Goal: Task Accomplishment & Management: Use online tool/utility

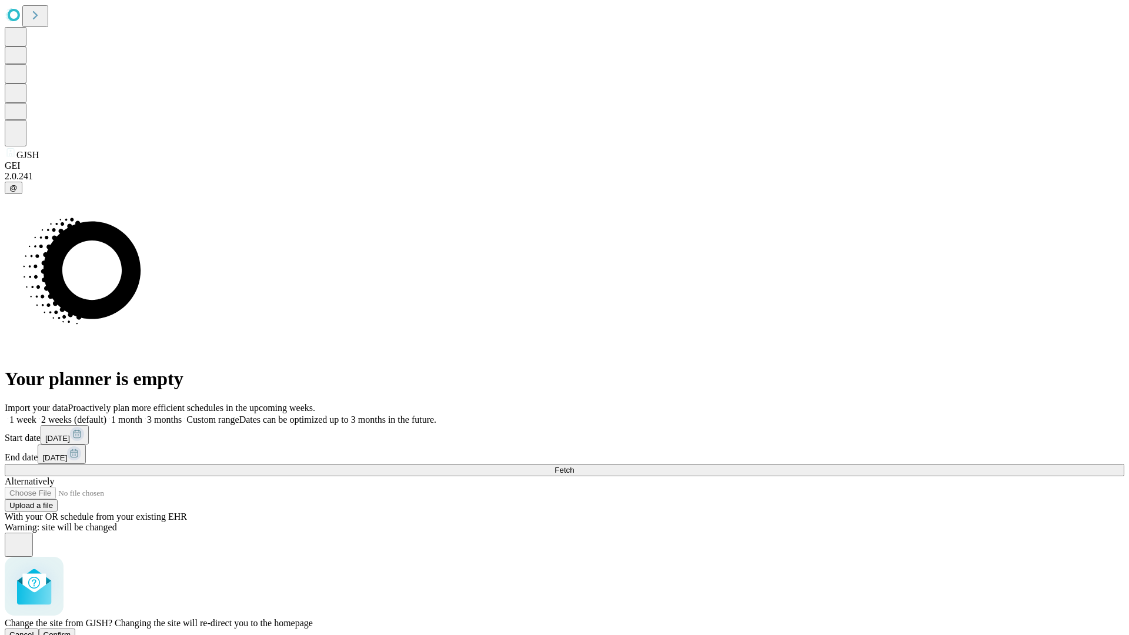
click at [71, 630] on span "Confirm" at bounding box center [58, 634] width 28 height 9
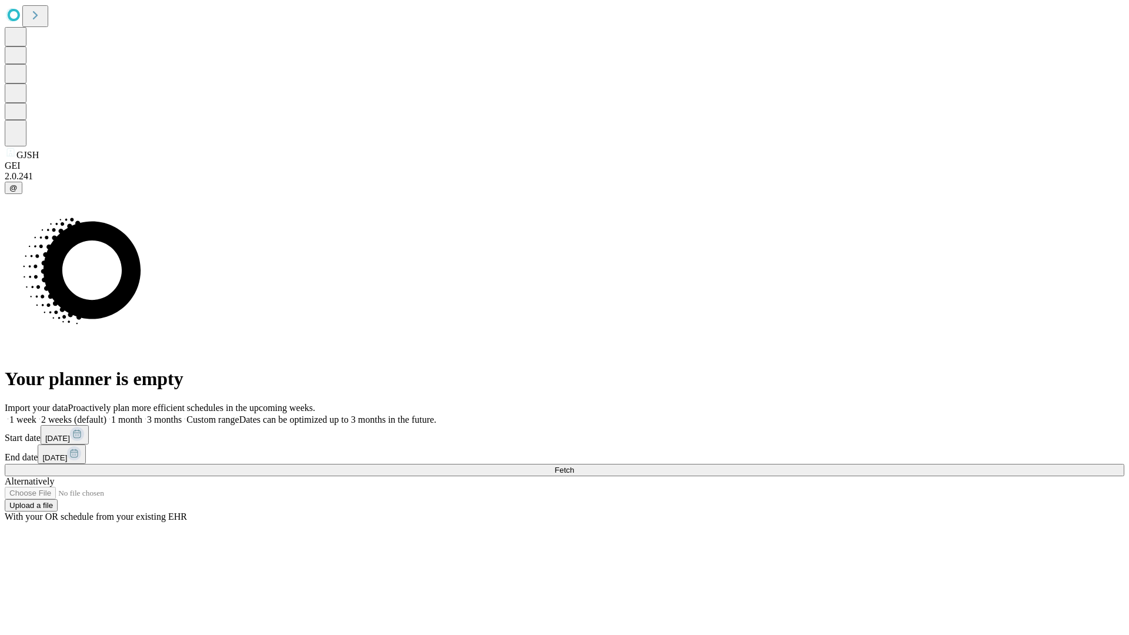
click at [142, 415] on label "1 month" at bounding box center [124, 420] width 36 height 10
click at [574, 466] on span "Fetch" at bounding box center [563, 470] width 19 height 9
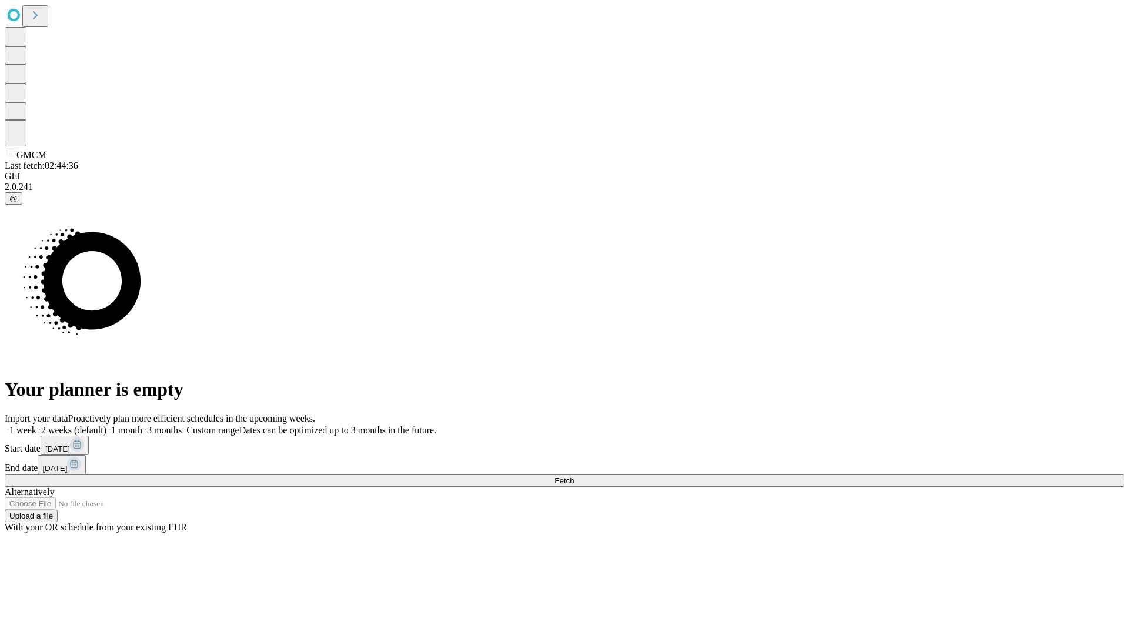
click at [142, 425] on label "1 month" at bounding box center [124, 430] width 36 height 10
click at [574, 476] on span "Fetch" at bounding box center [563, 480] width 19 height 9
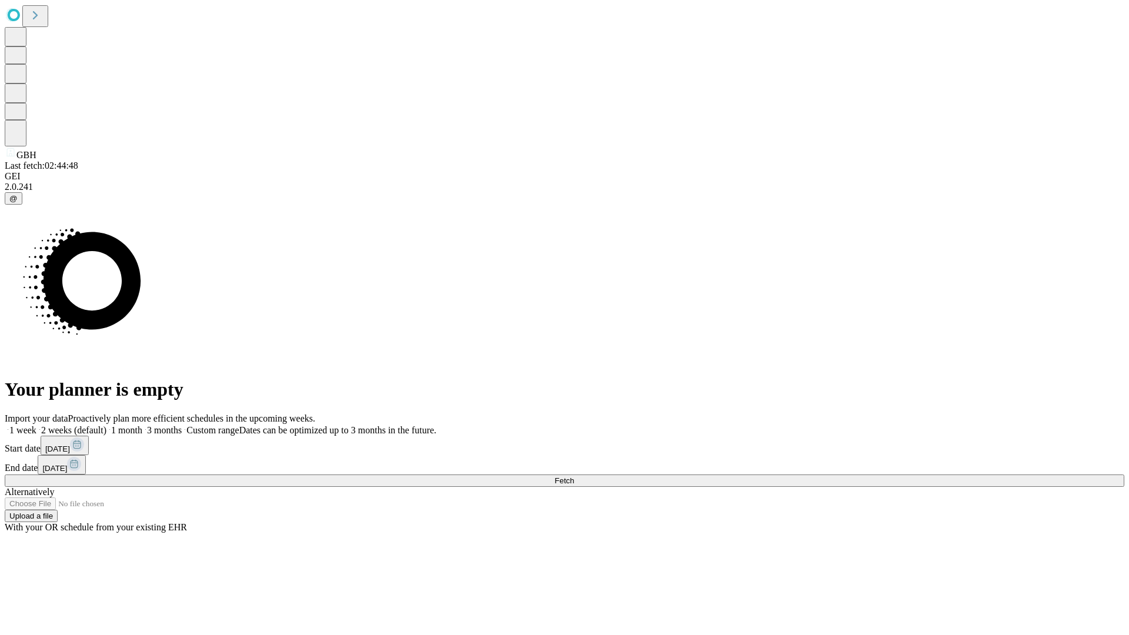
click at [142, 425] on label "1 month" at bounding box center [124, 430] width 36 height 10
click at [574, 476] on span "Fetch" at bounding box center [563, 480] width 19 height 9
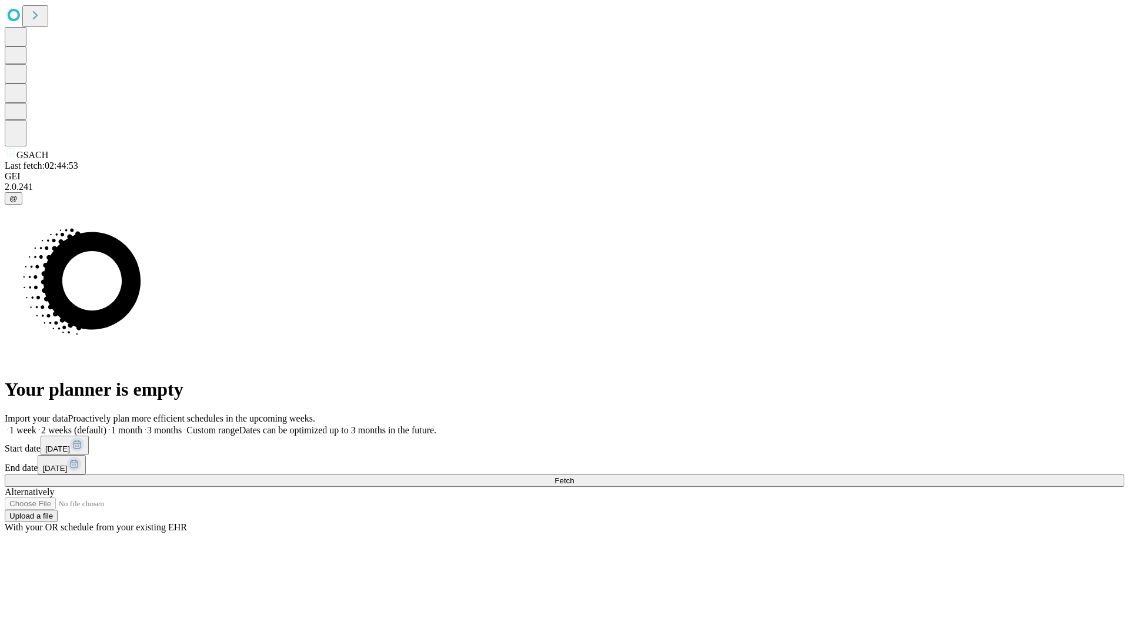
click at [142, 425] on label "1 month" at bounding box center [124, 430] width 36 height 10
click at [574, 476] on span "Fetch" at bounding box center [563, 480] width 19 height 9
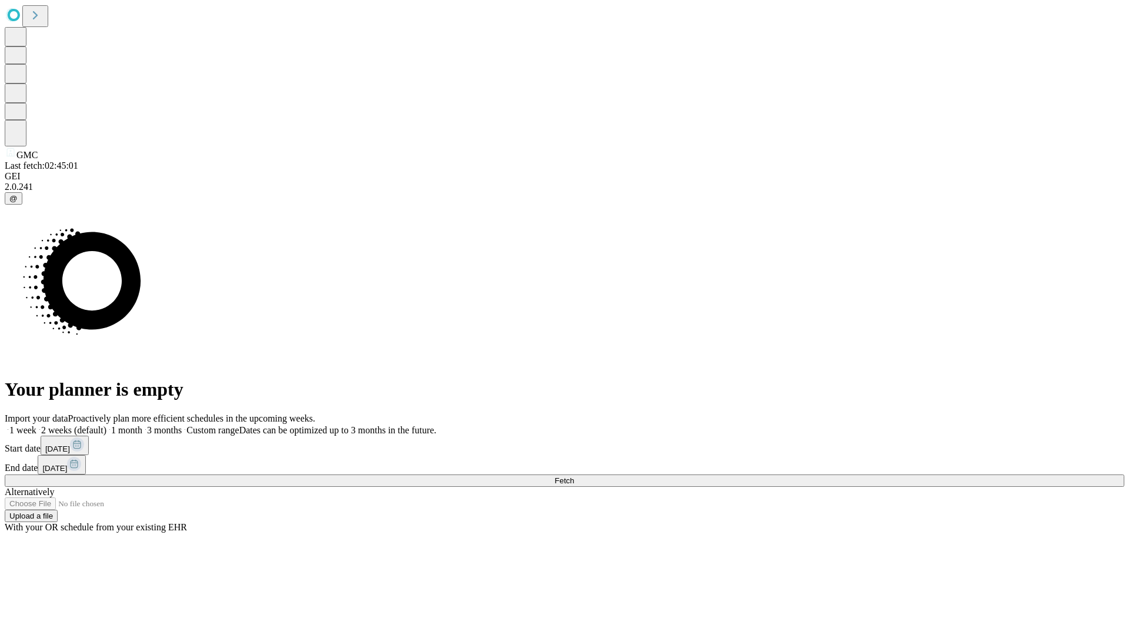
click at [142, 425] on label "1 month" at bounding box center [124, 430] width 36 height 10
click at [574, 476] on span "Fetch" at bounding box center [563, 480] width 19 height 9
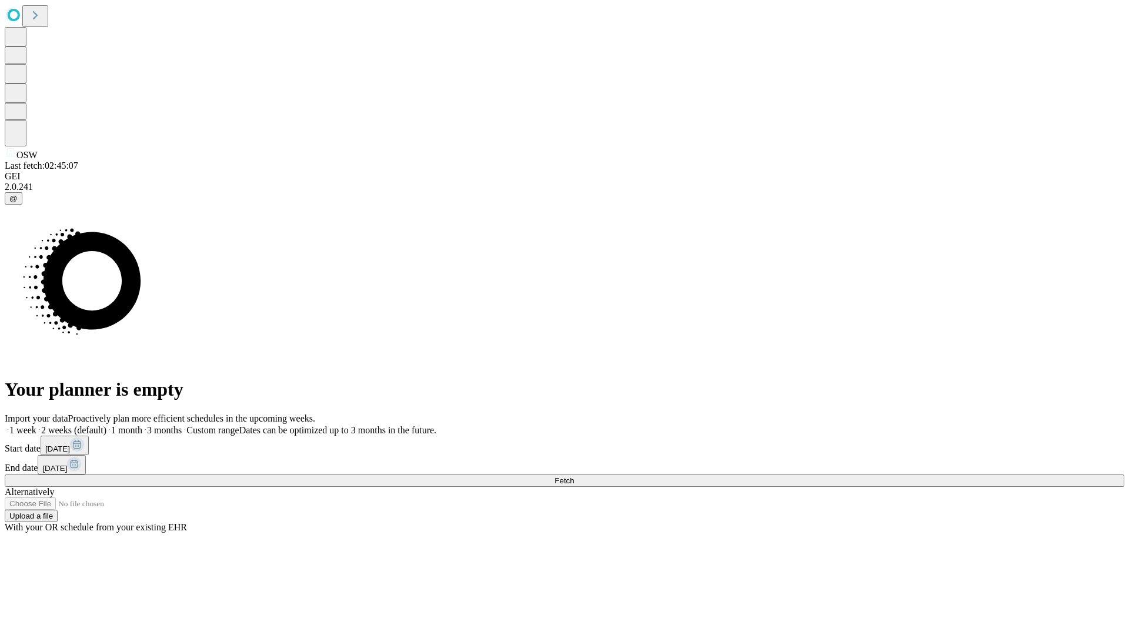
click at [142, 425] on label "1 month" at bounding box center [124, 430] width 36 height 10
click at [574, 476] on span "Fetch" at bounding box center [563, 480] width 19 height 9
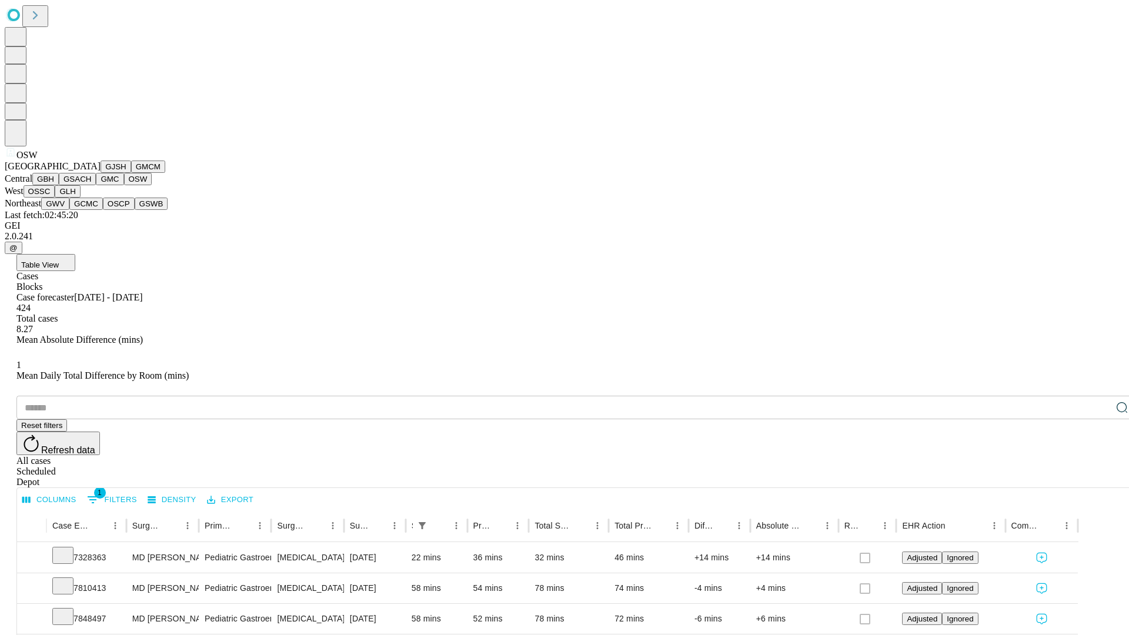
click at [55, 198] on button "OSSC" at bounding box center [40, 191] width 32 height 12
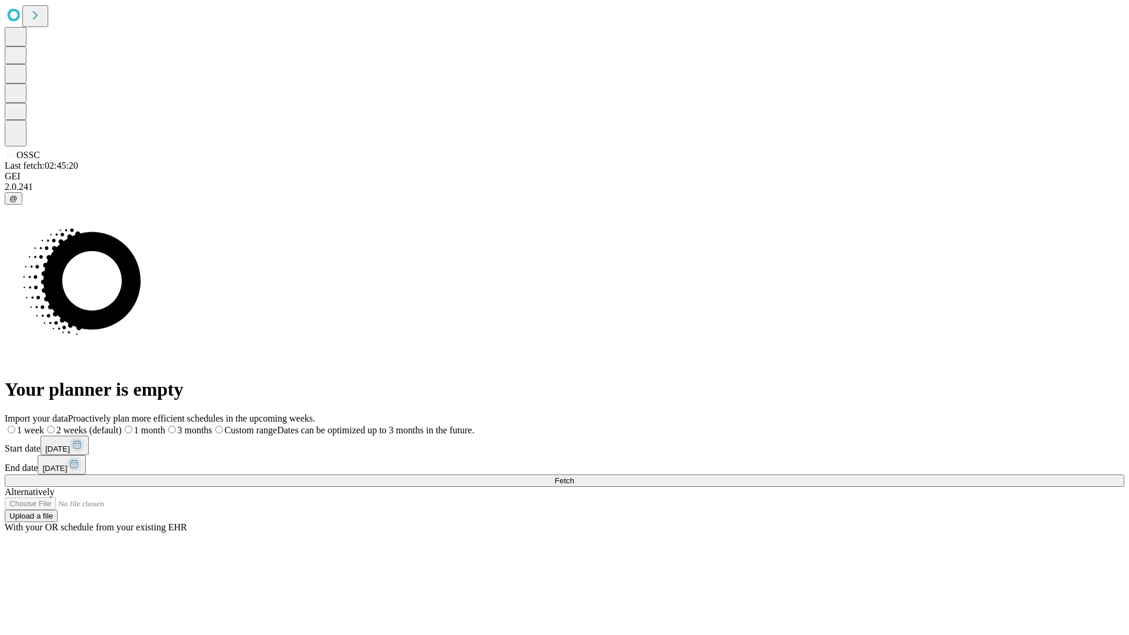
click at [165, 425] on label "1 month" at bounding box center [144, 430] width 44 height 10
click at [574, 476] on span "Fetch" at bounding box center [563, 480] width 19 height 9
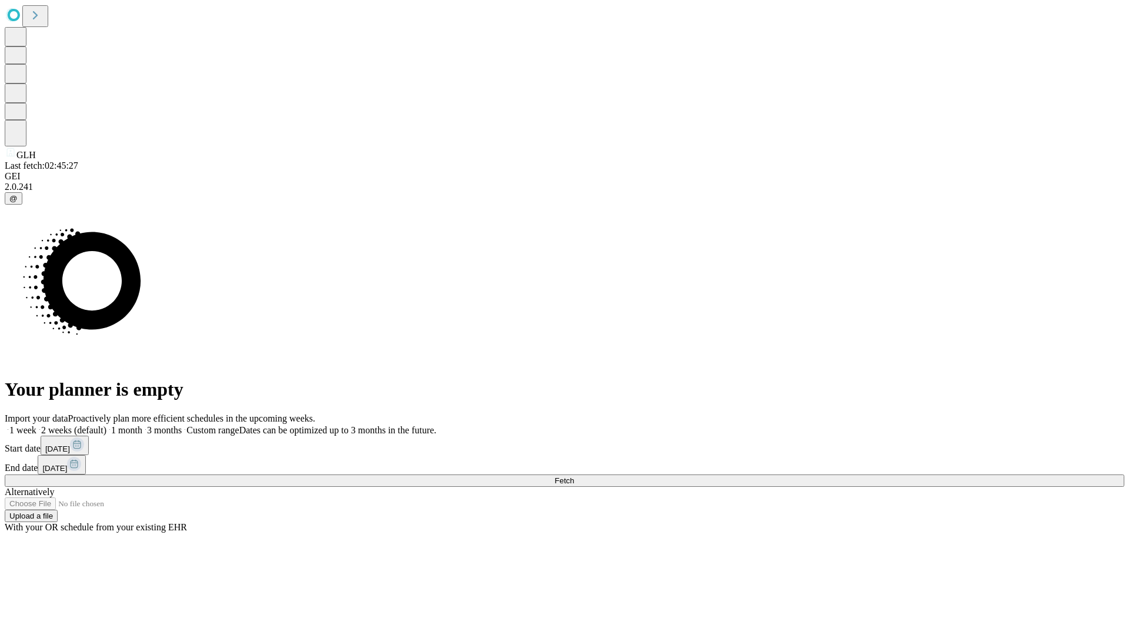
click at [142, 425] on label "1 month" at bounding box center [124, 430] width 36 height 10
click at [574, 476] on span "Fetch" at bounding box center [563, 480] width 19 height 9
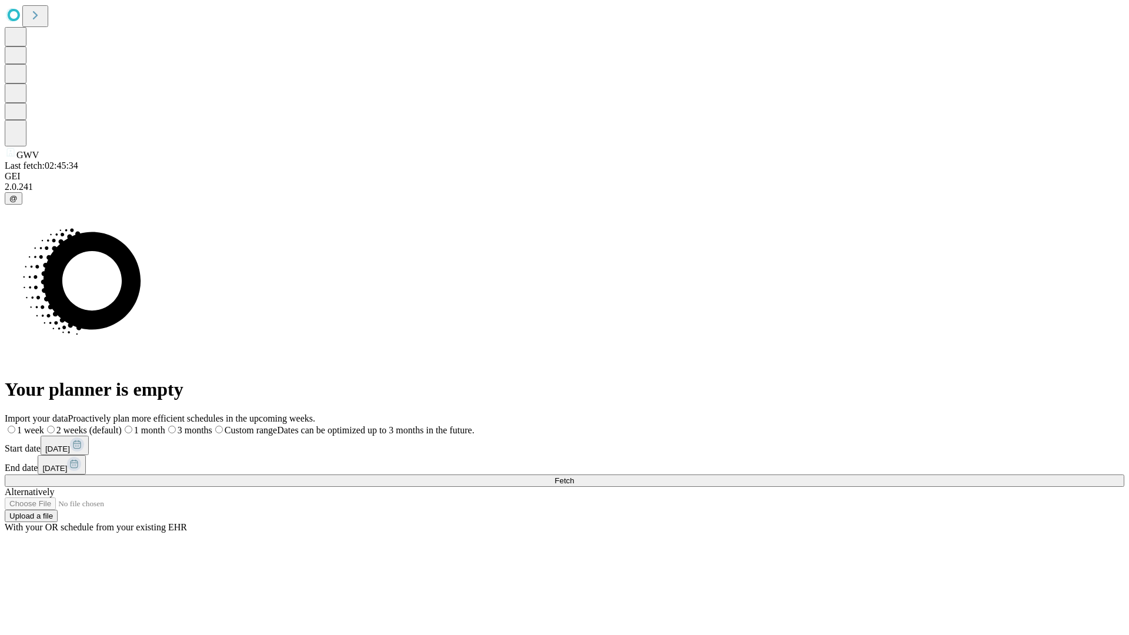
click at [165, 425] on label "1 month" at bounding box center [144, 430] width 44 height 10
click at [574, 476] on span "Fetch" at bounding box center [563, 480] width 19 height 9
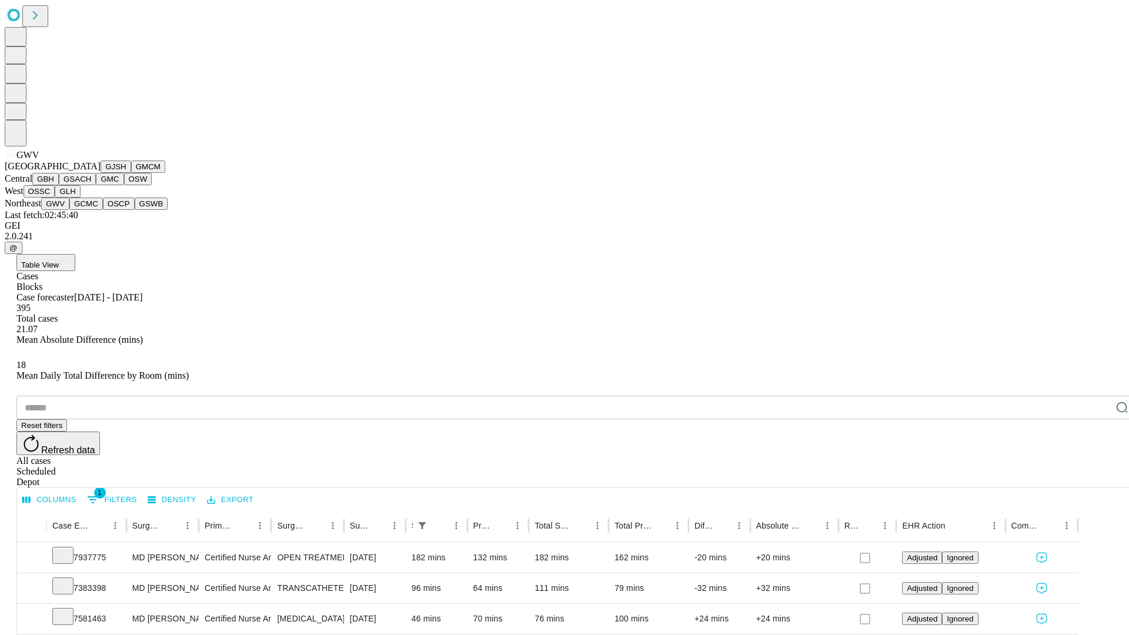
click at [91, 210] on button "GCMC" at bounding box center [86, 204] width 34 height 12
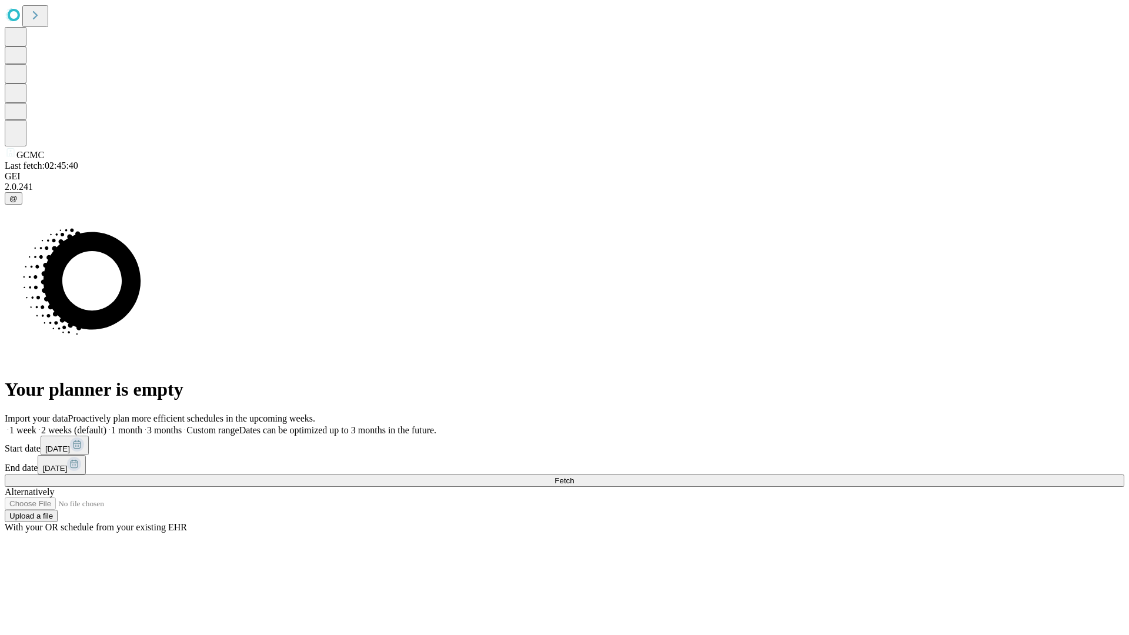
click at [142, 425] on label "1 month" at bounding box center [124, 430] width 36 height 10
click at [574, 476] on span "Fetch" at bounding box center [563, 480] width 19 height 9
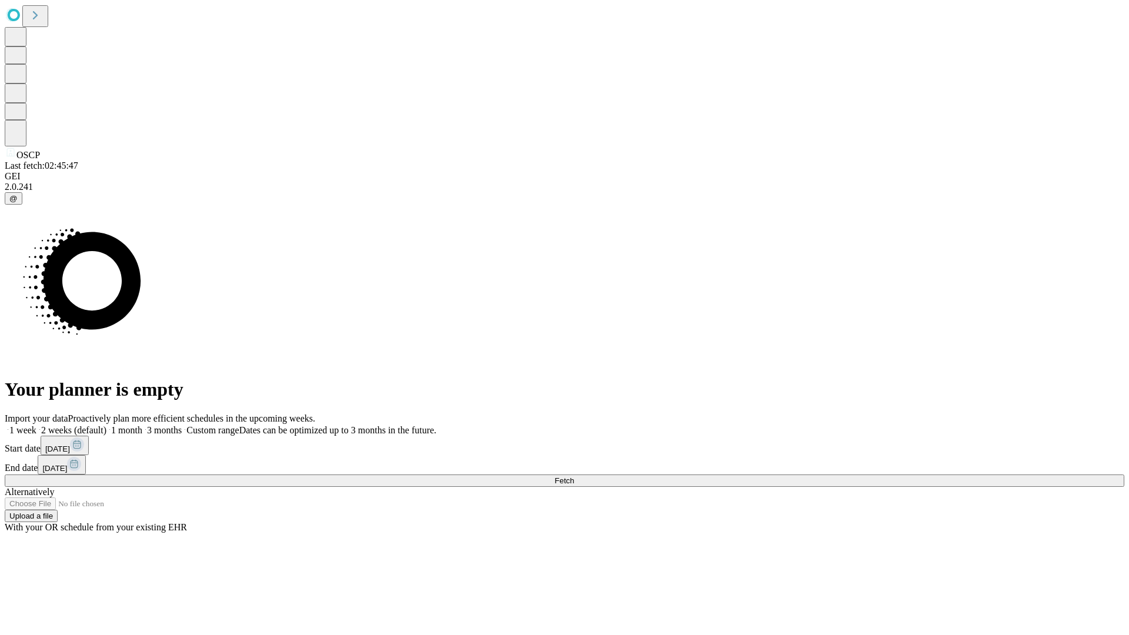
click at [142, 425] on label "1 month" at bounding box center [124, 430] width 36 height 10
click at [574, 476] on span "Fetch" at bounding box center [563, 480] width 19 height 9
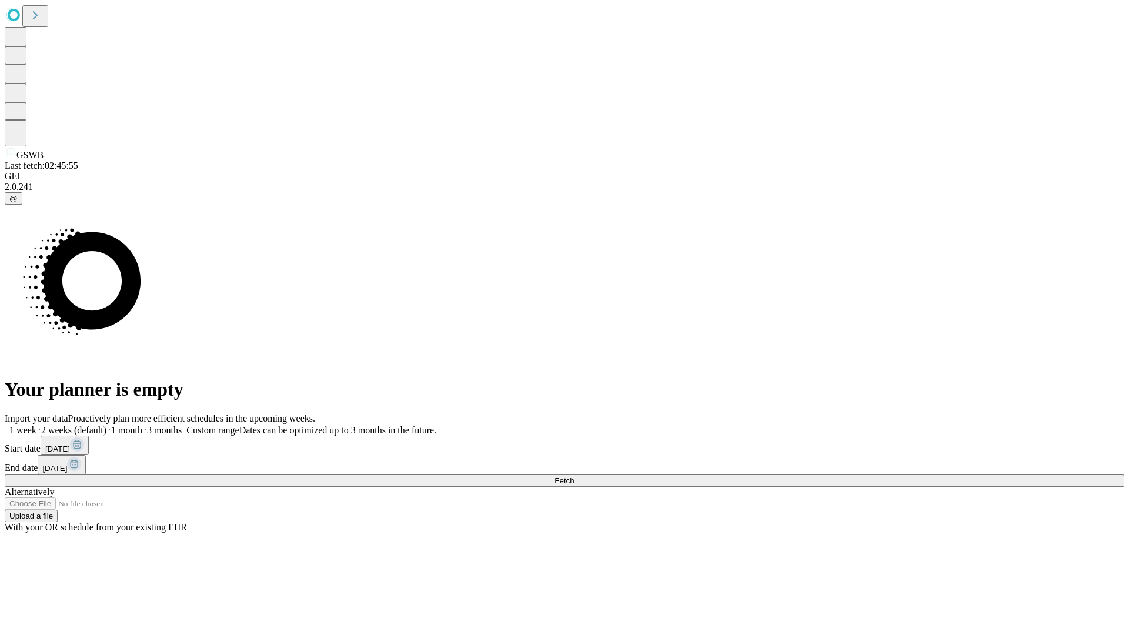
click at [574, 476] on span "Fetch" at bounding box center [563, 480] width 19 height 9
